Goal: Information Seeking & Learning: Learn about a topic

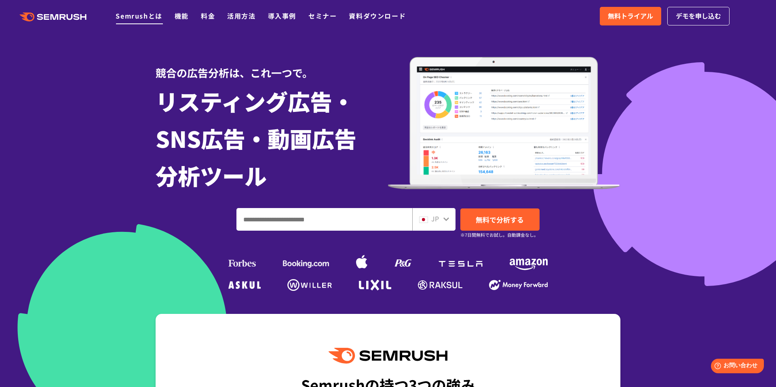
click at [133, 19] on link "Semrushとは" at bounding box center [139, 16] width 46 height 10
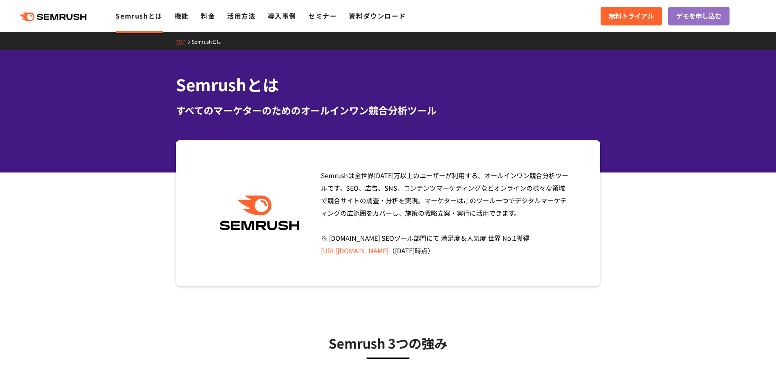
click at [80, 19] on icon at bounding box center [78, 17] width 6 height 6
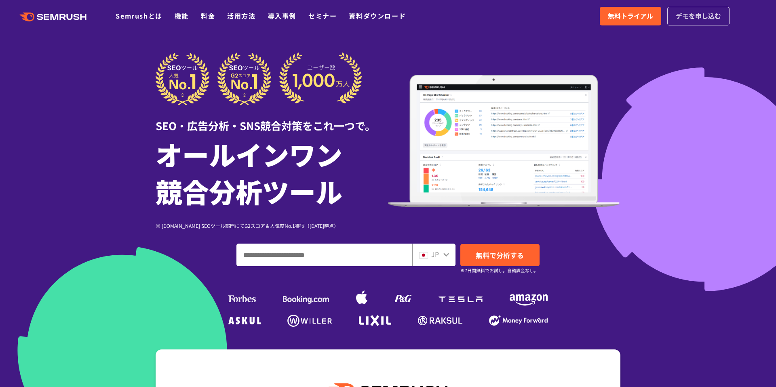
click at [715, 13] on span "デモを申し込む" at bounding box center [698, 16] width 45 height 11
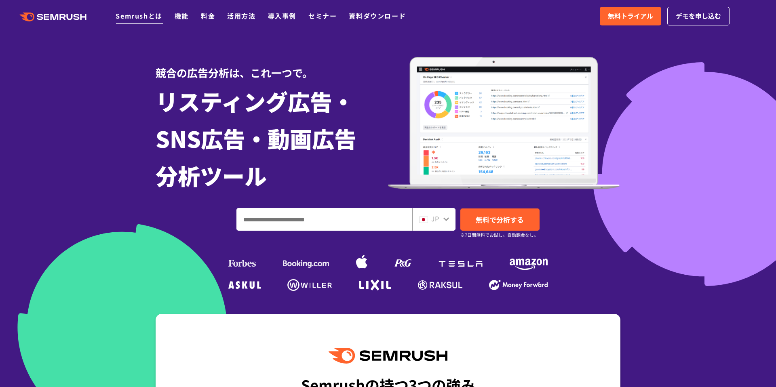
click at [139, 15] on link "Semrushとは" at bounding box center [139, 16] width 46 height 10
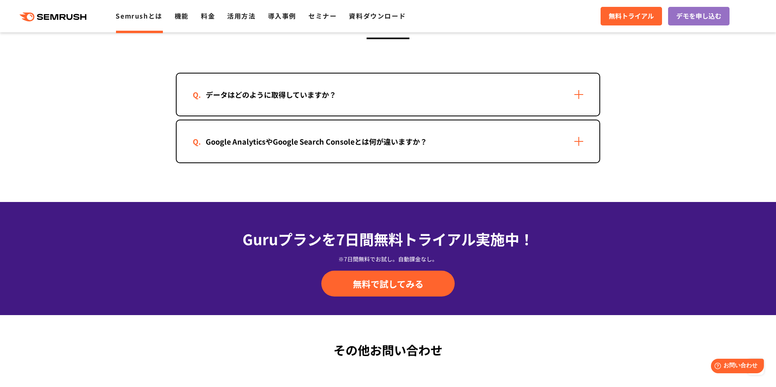
scroll to position [1922, 0]
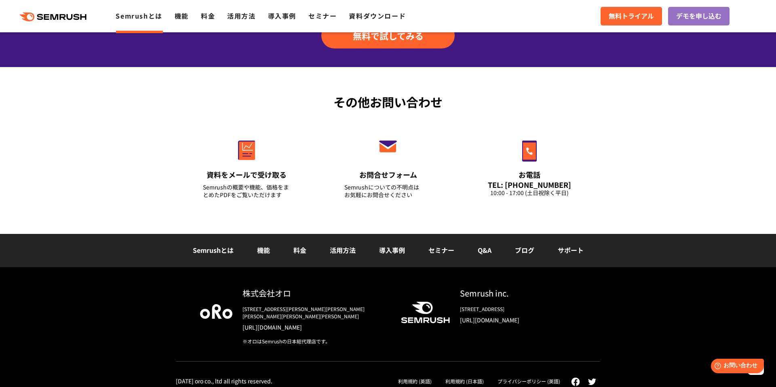
click at [577, 251] on link "サポート" at bounding box center [571, 250] width 26 height 10
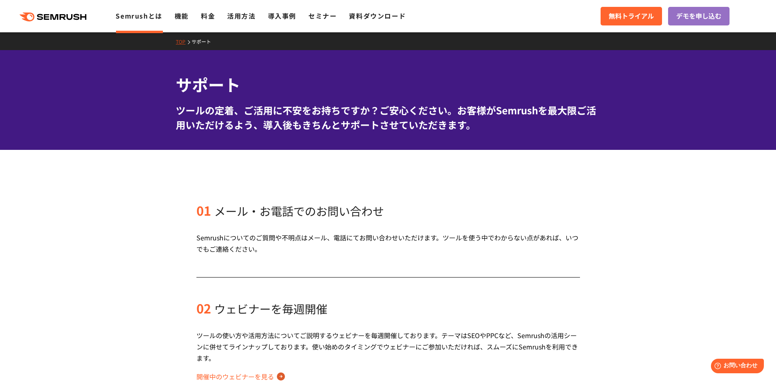
click at [148, 15] on link "Semrushとは" at bounding box center [139, 16] width 46 height 10
